Goal: Task Accomplishment & Management: Manage account settings

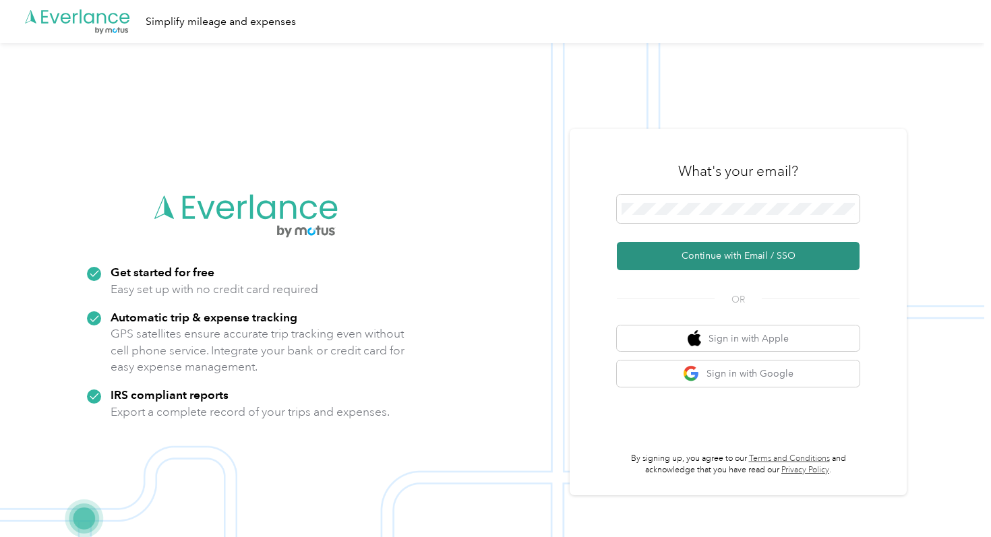
click at [722, 264] on button "Continue with Email / SSO" at bounding box center [738, 256] width 243 height 28
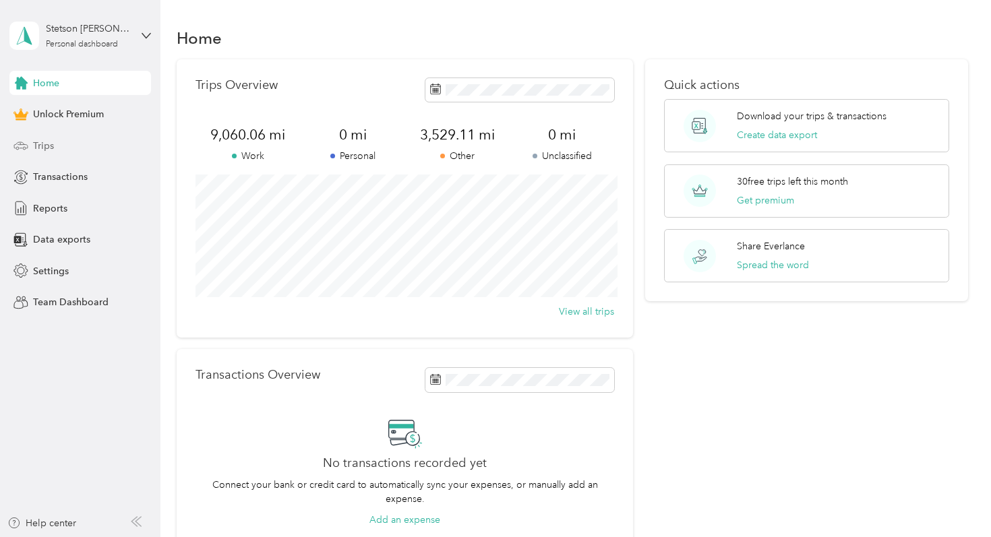
click at [89, 147] on div "Trips" at bounding box center [80, 145] width 142 height 24
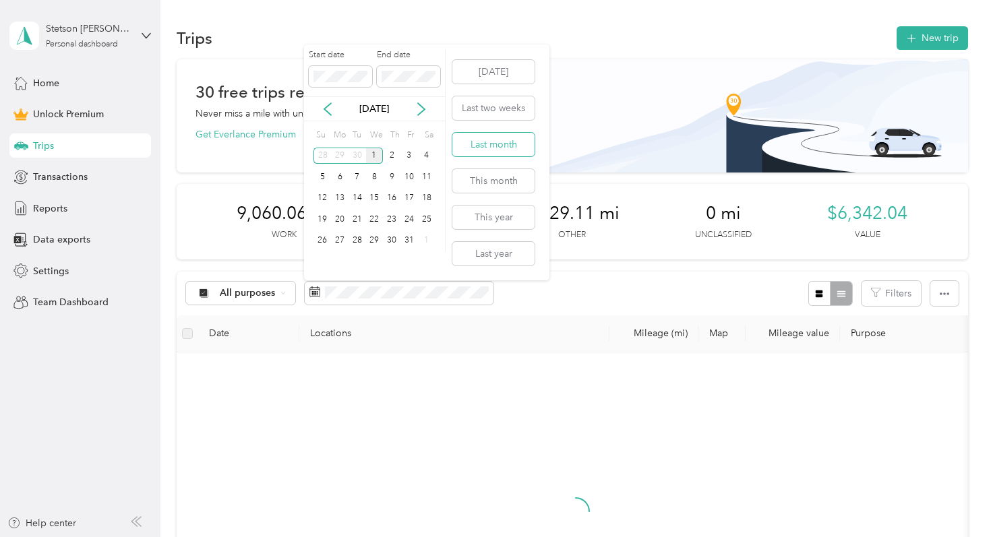
click at [521, 143] on button "Last month" at bounding box center [493, 145] width 82 height 24
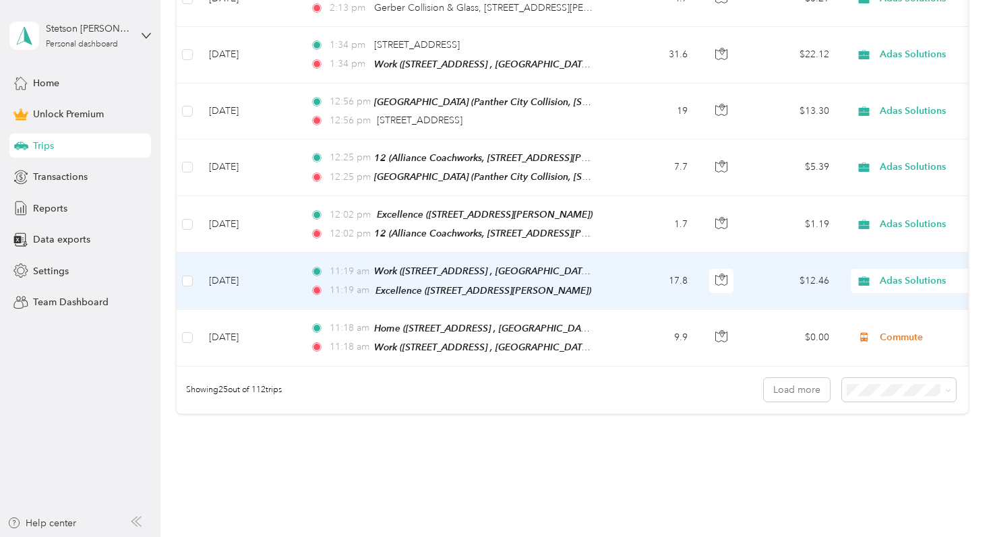
scroll to position [1449, 0]
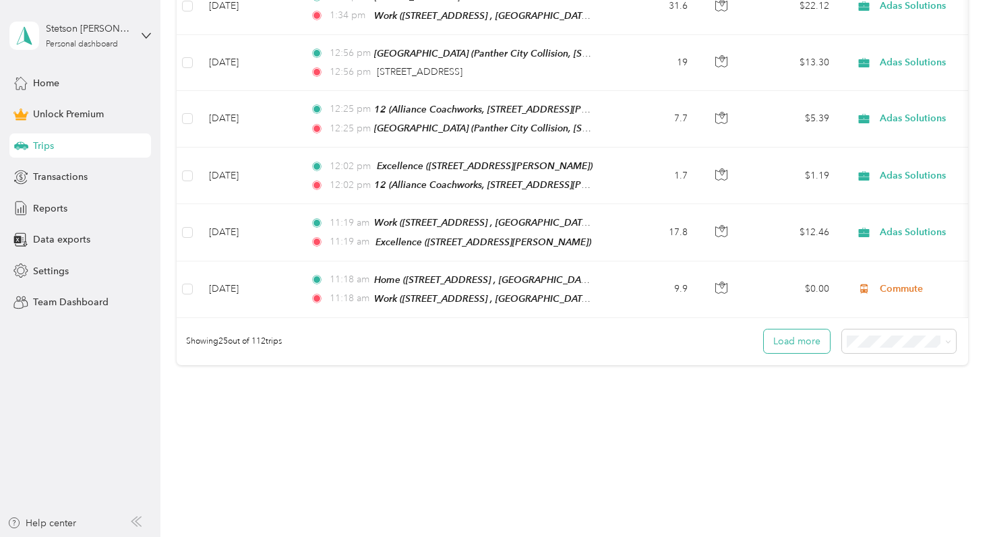
click at [804, 330] on button "Load more" at bounding box center [797, 342] width 66 height 24
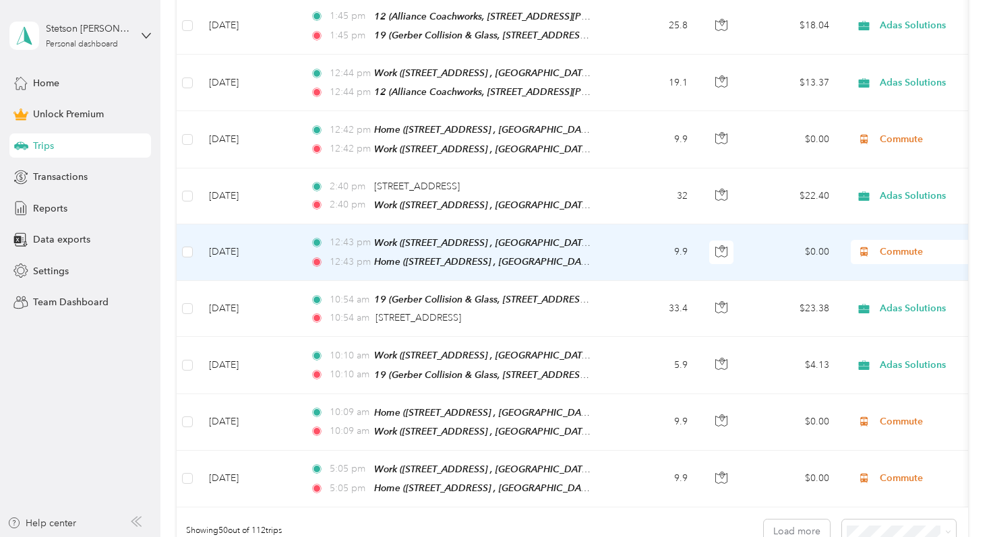
scroll to position [2683, 0]
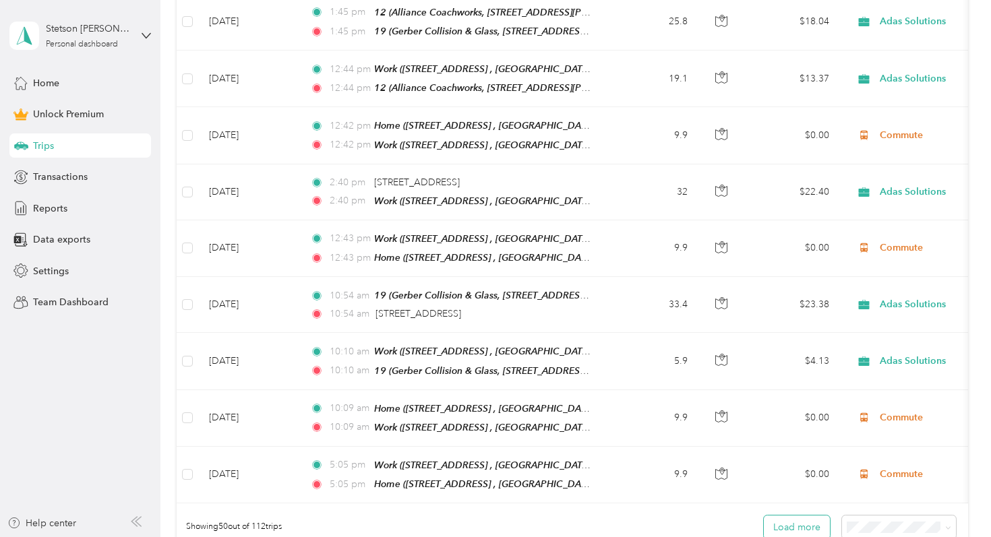
click at [800, 516] on button "Load more" at bounding box center [797, 528] width 66 height 24
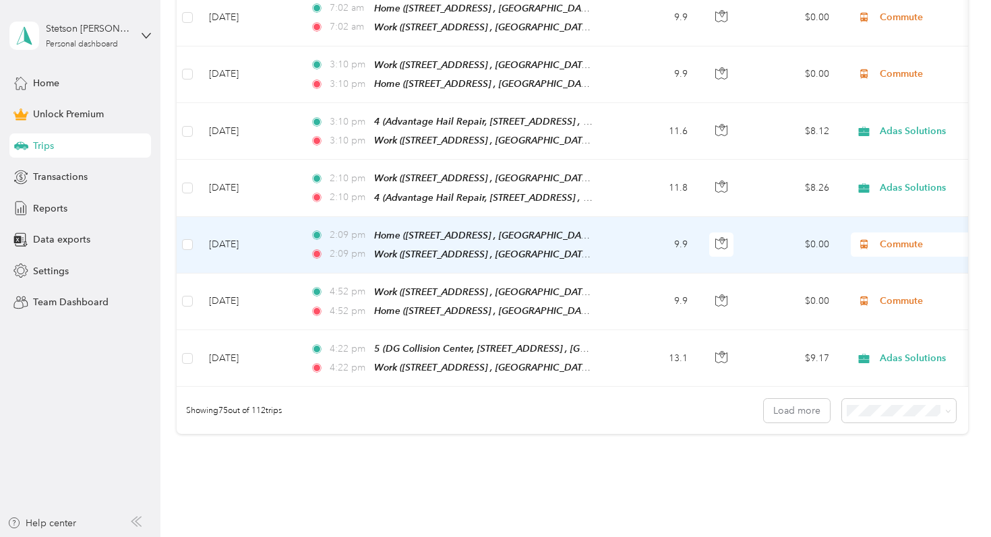
scroll to position [4254, 0]
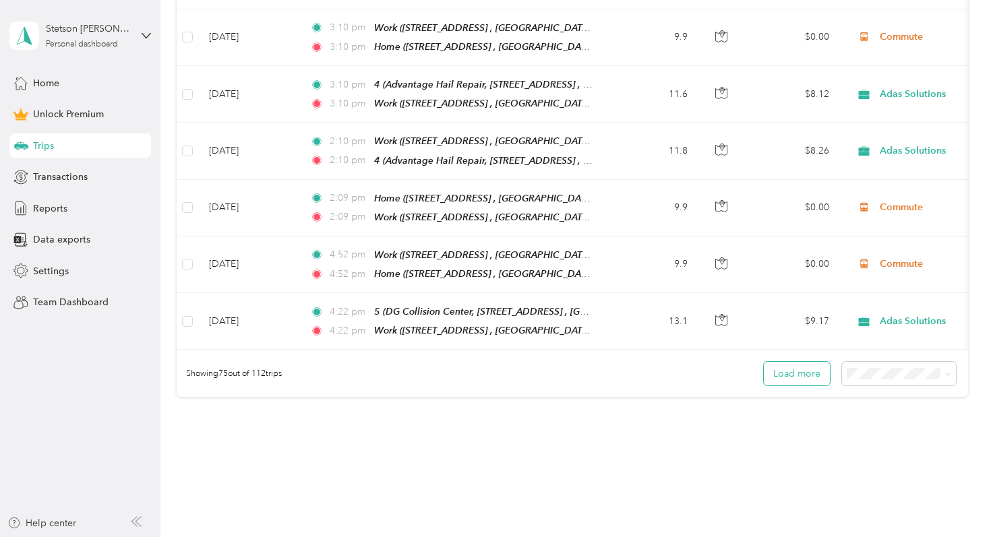
click at [793, 362] on button "Load more" at bounding box center [797, 374] width 66 height 24
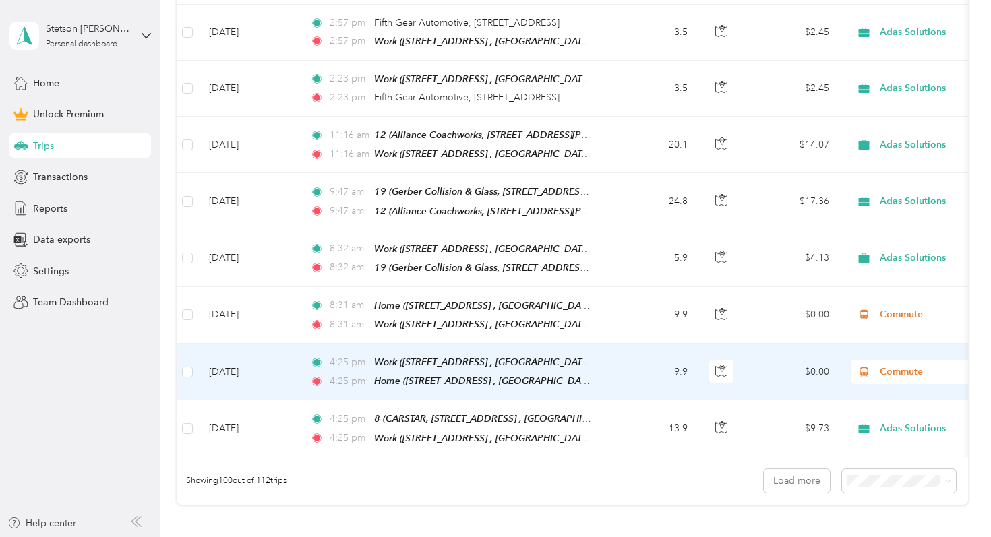
scroll to position [5573, 0]
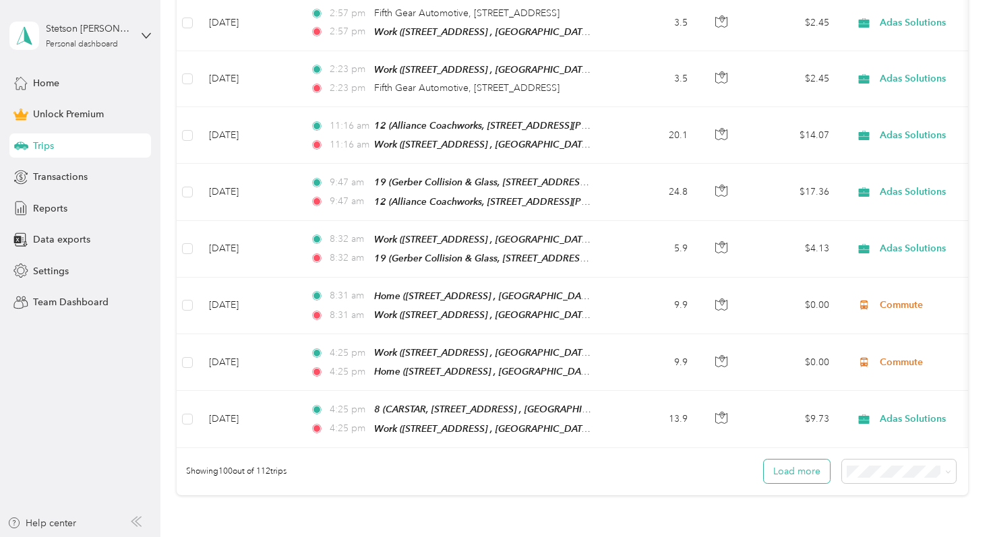
click at [800, 460] on button "Load more" at bounding box center [797, 472] width 66 height 24
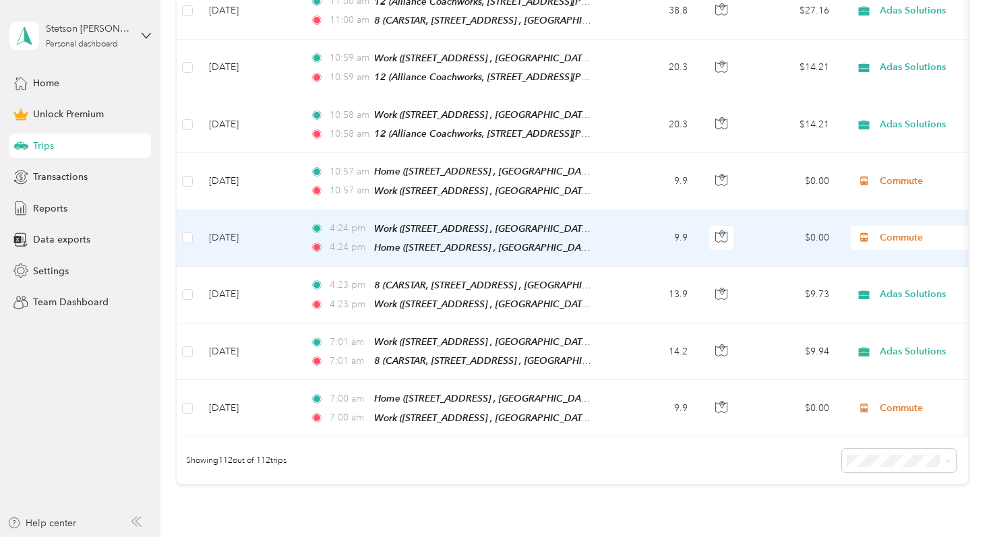
scroll to position [6328, 0]
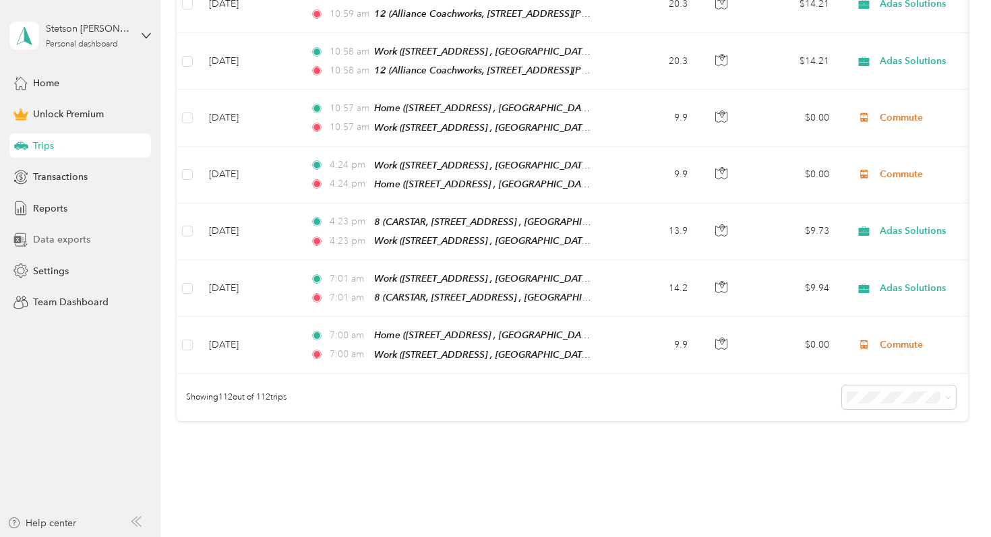
click at [91, 245] on div "Data exports" at bounding box center [80, 240] width 142 height 24
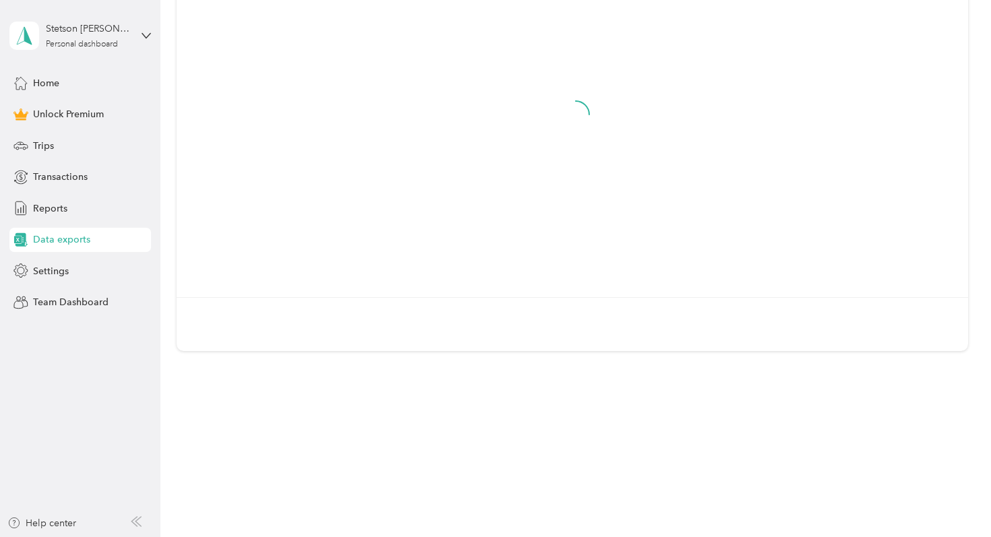
scroll to position [164, 0]
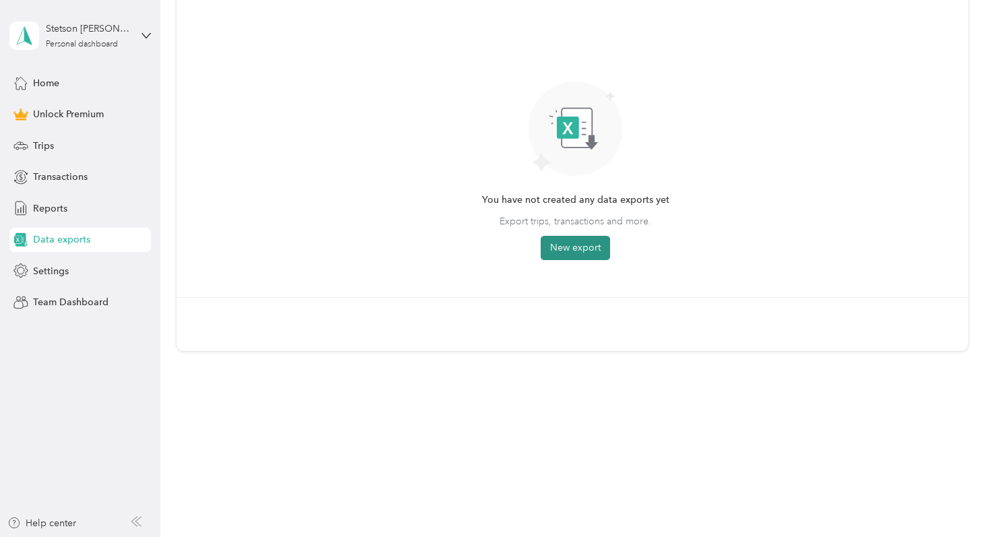
click at [559, 243] on button "New export" at bounding box center [575, 248] width 69 height 24
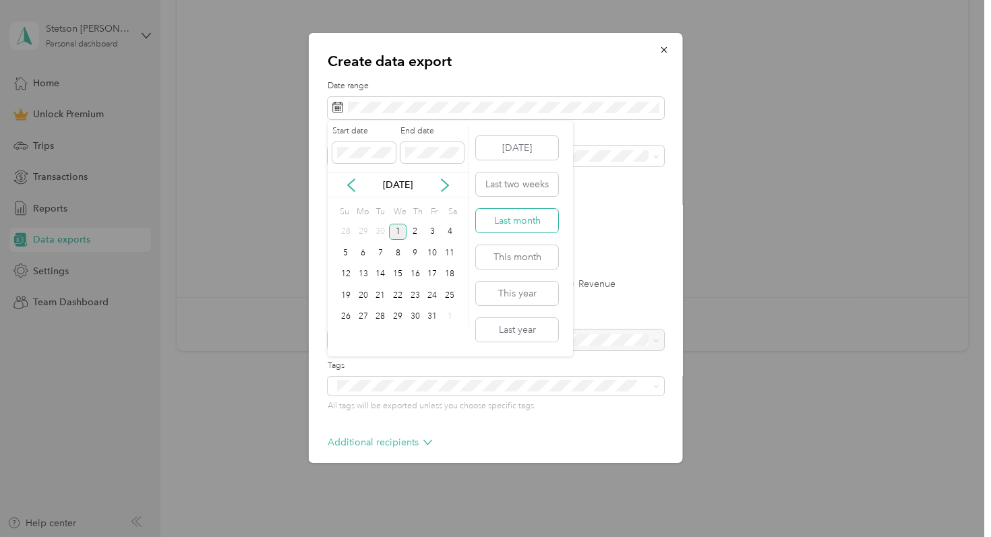
click at [544, 230] on button "Last month" at bounding box center [517, 221] width 82 height 24
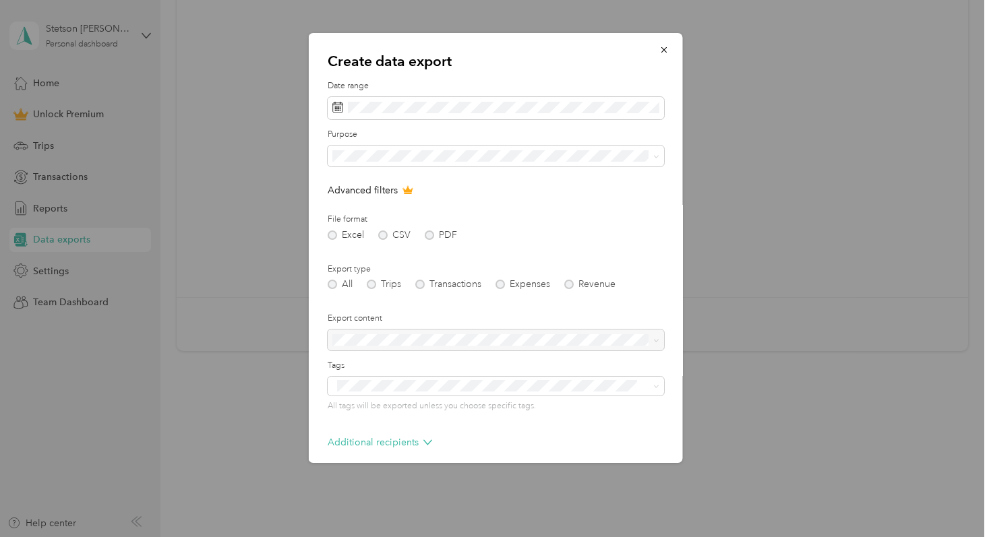
scroll to position [60, 0]
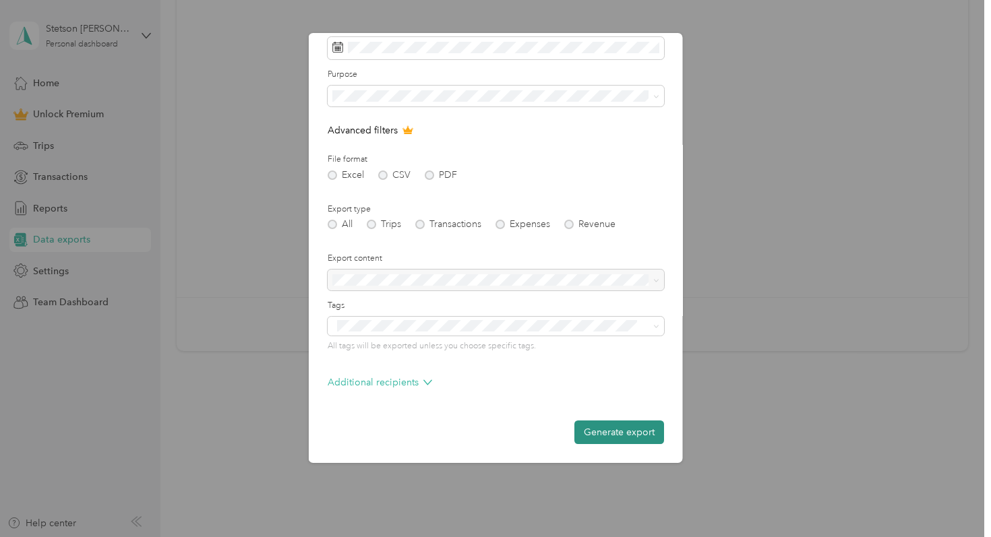
click at [584, 431] on button "Generate export" at bounding box center [619, 433] width 90 height 24
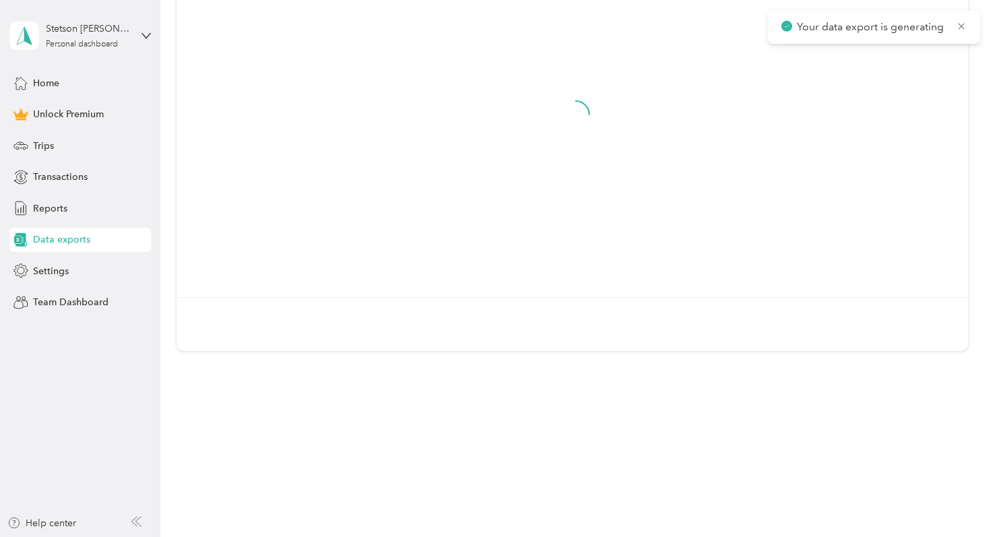
scroll to position [0, 0]
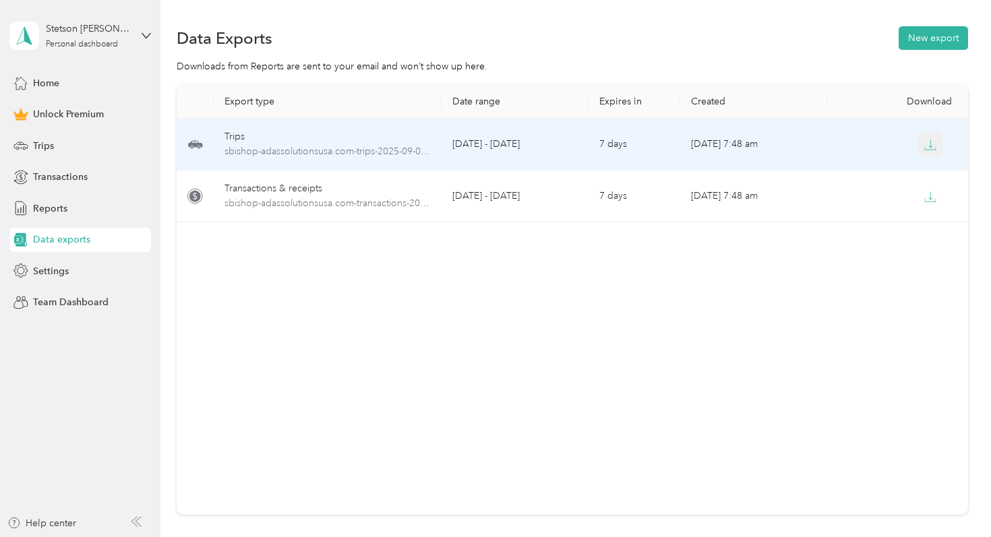
click at [932, 140] on icon "button" at bounding box center [930, 145] width 12 height 12
